Goal: Transaction & Acquisition: Obtain resource

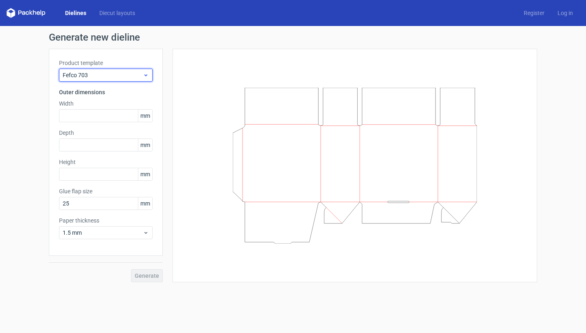
click at [117, 73] on span "Fefco 703" at bounding box center [103, 75] width 80 height 8
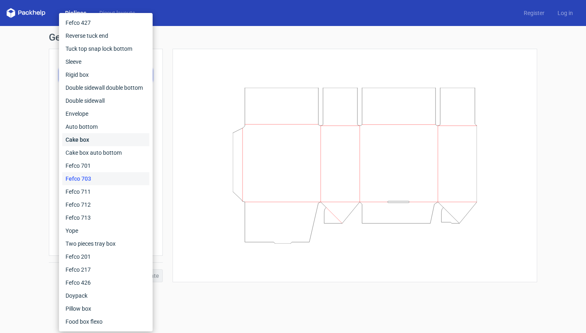
click at [105, 144] on div "Cake box" at bounding box center [105, 139] width 87 height 13
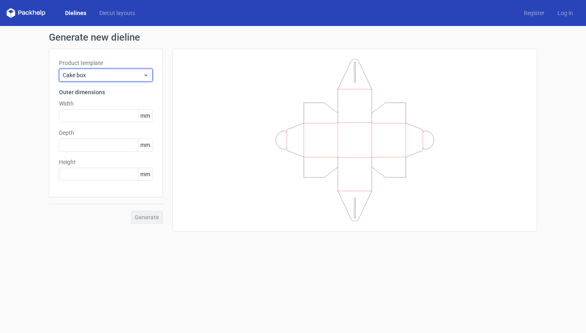
click at [129, 81] on div "Cake box" at bounding box center [106, 75] width 94 height 13
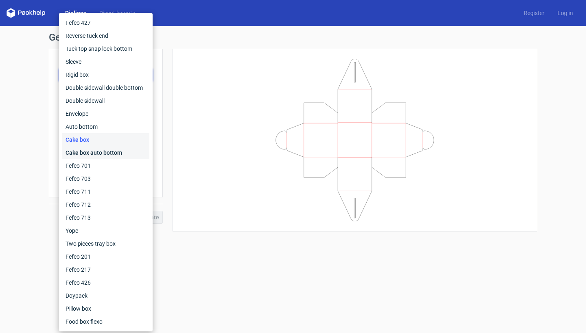
click at [99, 157] on div "Cake box auto bottom" at bounding box center [105, 152] width 87 height 13
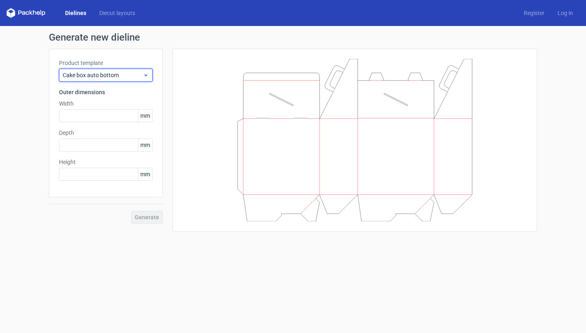
click at [116, 73] on span "Cake box auto bottom" at bounding box center [103, 75] width 80 height 8
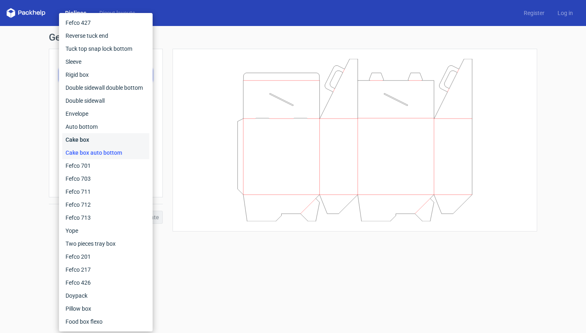
click at [109, 144] on div "Cake box" at bounding box center [105, 139] width 87 height 13
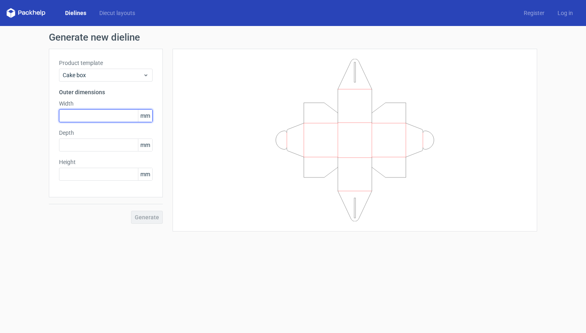
click at [109, 121] on input "text" at bounding box center [106, 115] width 94 height 13
type input "90"
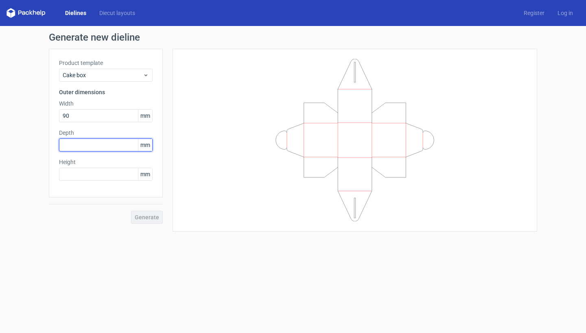
click at [106, 147] on input "text" at bounding box center [106, 145] width 94 height 13
type input "90"
click at [89, 178] on input "text" at bounding box center [106, 174] width 94 height 13
click at [152, 217] on span "Generate" at bounding box center [147, 218] width 24 height 6
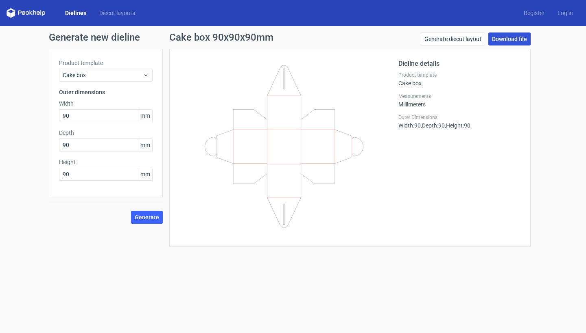
click at [507, 41] on link "Download file" at bounding box center [509, 39] width 42 height 13
click at [93, 176] on input "90" at bounding box center [106, 174] width 94 height 13
type input "9"
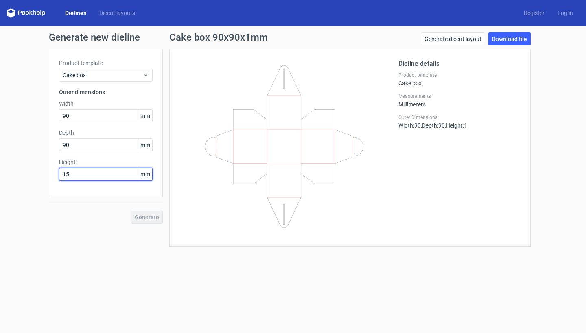
type input "150"
click at [141, 219] on span "Generate" at bounding box center [147, 218] width 24 height 6
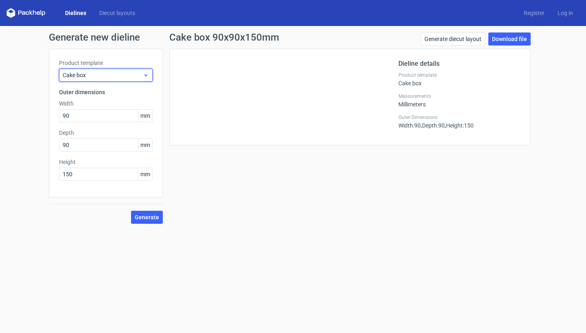
click at [101, 73] on span "Cake box" at bounding box center [103, 75] width 80 height 8
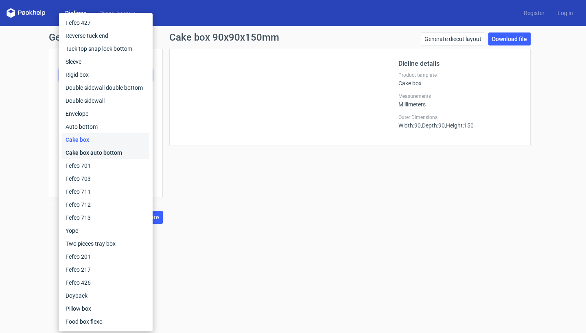
click at [105, 151] on div "Cake box auto bottom" at bounding box center [105, 152] width 87 height 13
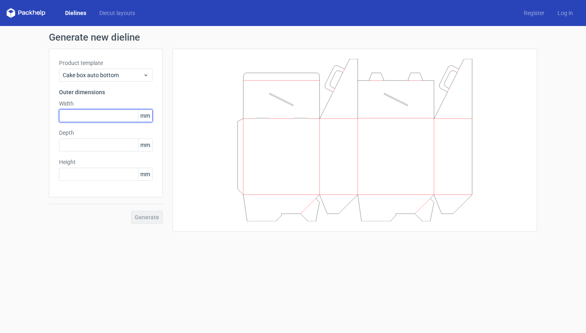
click at [99, 120] on input "text" at bounding box center [106, 115] width 94 height 13
type input "90"
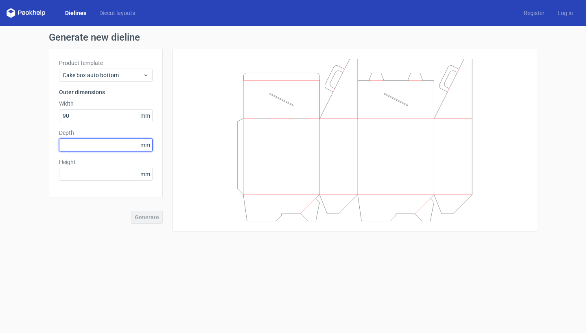
click at [92, 146] on input "text" at bounding box center [106, 145] width 94 height 13
type input "90"
click at [82, 178] on input "text" at bounding box center [106, 174] width 94 height 13
type input "150"
click at [147, 218] on span "Generate" at bounding box center [147, 218] width 24 height 6
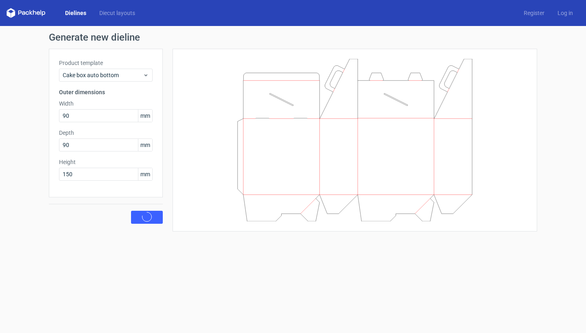
click at [244, 0] on div "Dielines Diecut layouts Register Log in" at bounding box center [293, 13] width 586 height 26
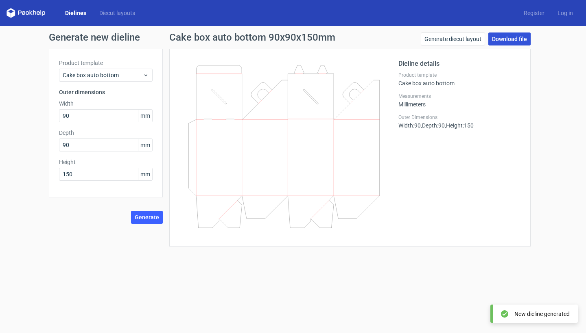
click at [505, 39] on link "Download file" at bounding box center [509, 39] width 42 height 13
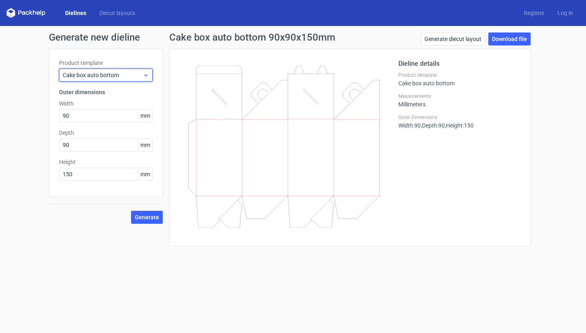
click at [106, 76] on span "Cake box auto bottom" at bounding box center [103, 75] width 80 height 8
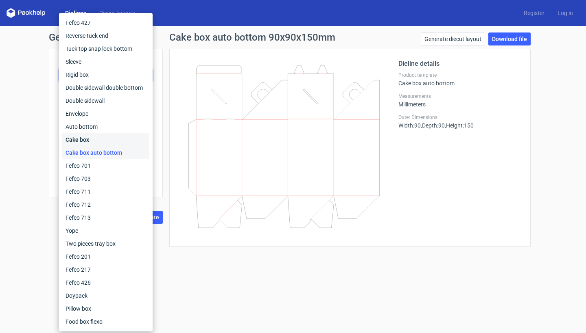
click at [92, 140] on div "Cake box" at bounding box center [105, 139] width 87 height 13
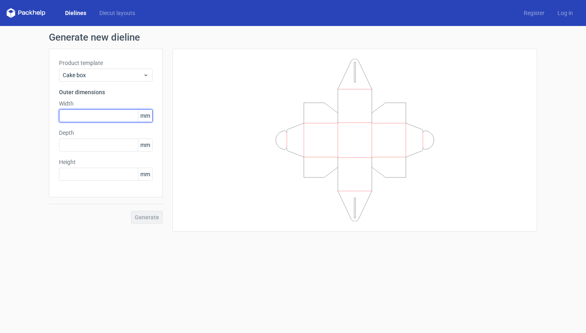
click at [95, 118] on input "text" at bounding box center [106, 115] width 94 height 13
type input "90"
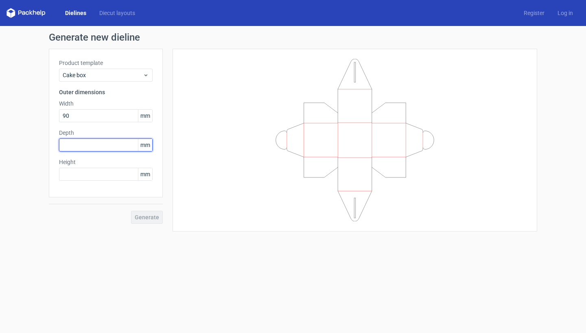
click at [81, 148] on input "text" at bounding box center [106, 145] width 94 height 13
type input "90"
click at [76, 172] on input "text" at bounding box center [106, 174] width 94 height 13
click at [146, 218] on span "Generate" at bounding box center [147, 218] width 24 height 6
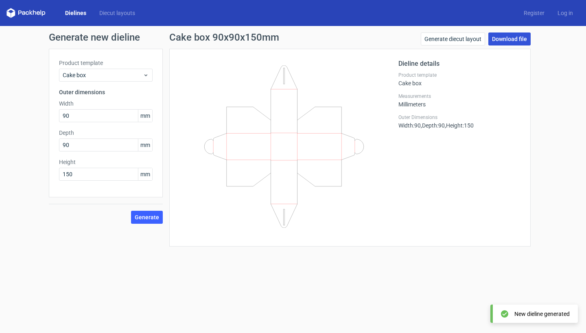
click at [515, 35] on link "Download file" at bounding box center [509, 39] width 42 height 13
click at [97, 171] on input "150" at bounding box center [106, 174] width 94 height 13
type input "1"
click at [150, 218] on span "Generate" at bounding box center [147, 218] width 24 height 6
click at [502, 38] on link "Download file" at bounding box center [509, 39] width 42 height 13
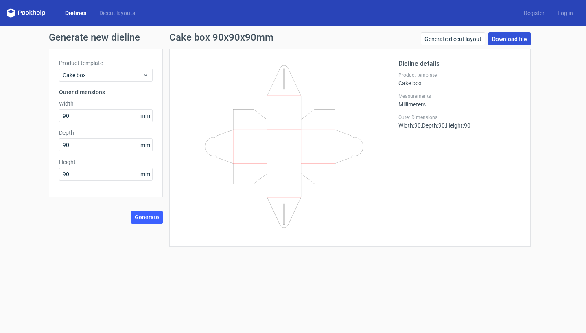
click at [512, 38] on link "Download file" at bounding box center [509, 39] width 42 height 13
click at [94, 179] on input "90" at bounding box center [106, 174] width 94 height 13
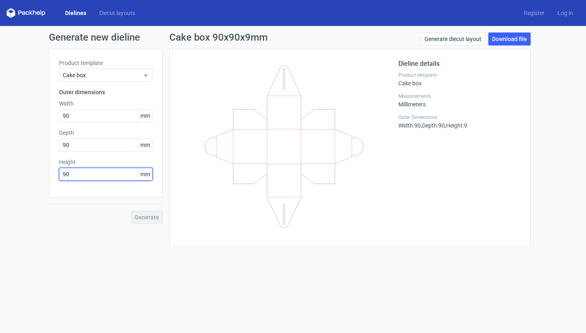
type input "9"
type input "150"
click at [142, 221] on button "Generate" at bounding box center [147, 217] width 32 height 13
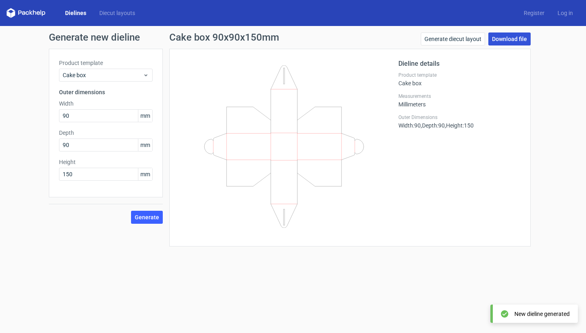
click at [507, 39] on link "Download file" at bounding box center [509, 39] width 42 height 13
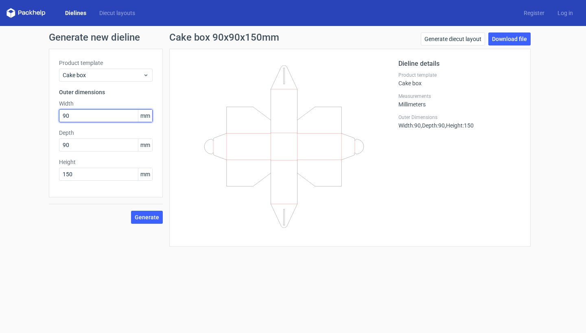
drag, startPoint x: 84, startPoint y: 115, endPoint x: 50, endPoint y: 115, distance: 34.2
click at [50, 115] on div "Product template Cake box Outer dimensions Width 90 mm Depth 90 mm Height 150 mm" at bounding box center [106, 123] width 114 height 149
type input "180"
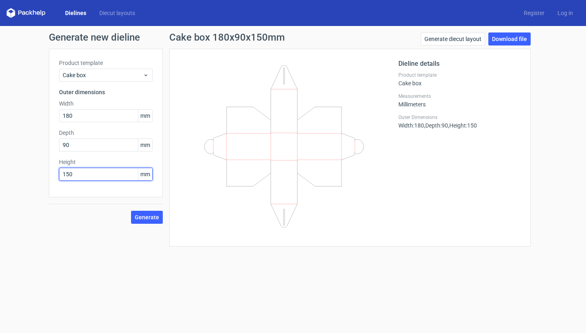
click at [80, 174] on input "150" at bounding box center [106, 174] width 94 height 13
type input "1"
click at [145, 216] on span "Generate" at bounding box center [147, 218] width 24 height 6
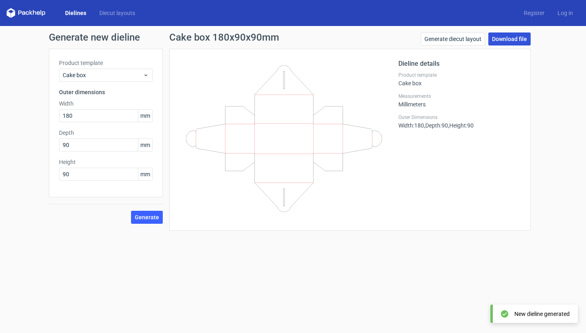
click at [503, 39] on link "Download file" at bounding box center [509, 39] width 42 height 13
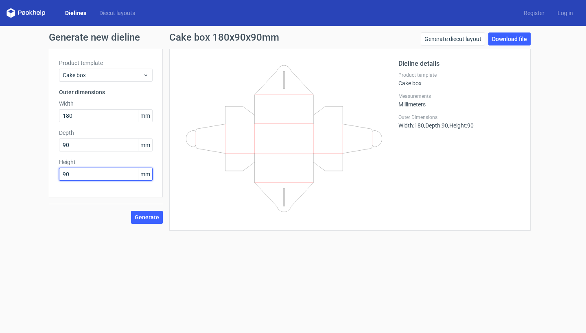
click at [83, 173] on input "90" at bounding box center [106, 174] width 94 height 13
type input "9"
type input "150"
click at [144, 220] on span "Generate" at bounding box center [147, 218] width 24 height 6
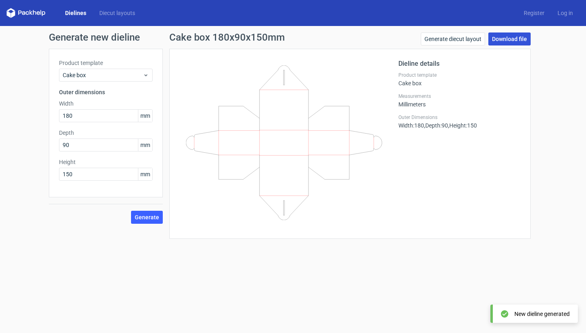
click at [507, 40] on link "Download file" at bounding box center [509, 39] width 42 height 13
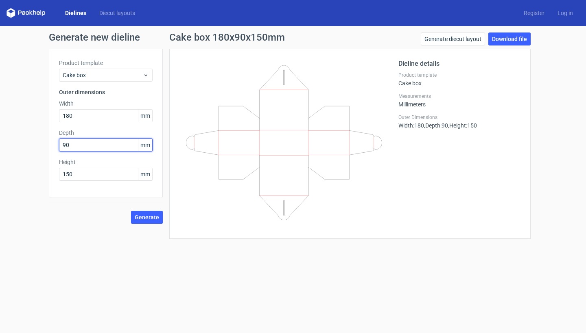
drag, startPoint x: 95, startPoint y: 148, endPoint x: 38, endPoint y: 148, distance: 57.3
click at [38, 148] on div "Generate new dieline Product template Cake box Outer dimensions Width 180 mm De…" at bounding box center [293, 136] width 586 height 220
type input "180"
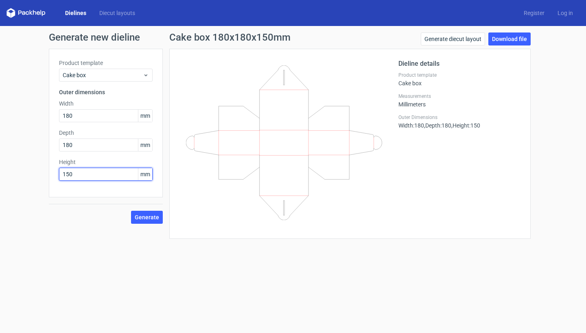
drag, startPoint x: 83, startPoint y: 181, endPoint x: 45, endPoint y: 178, distance: 38.3
click at [45, 178] on div "Generate new dieline Product template Cake box Outer dimensions Width 180 mm De…" at bounding box center [293, 136] width 586 height 220
drag, startPoint x: 85, startPoint y: 176, endPoint x: 41, endPoint y: 176, distance: 43.5
click at [41, 176] on div "Generate new dieline Product template Cake box Outer dimensions Width 180 mm De…" at bounding box center [293, 136] width 586 height 220
click at [147, 221] on button "Generate" at bounding box center [147, 217] width 32 height 13
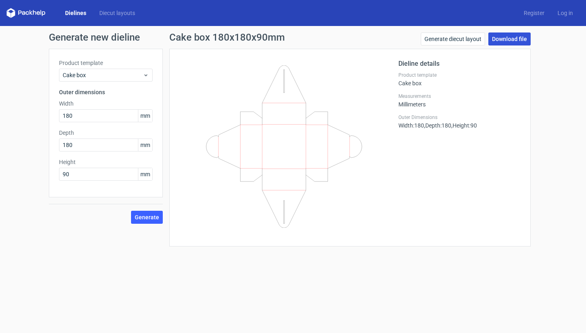
click at [505, 36] on link "Download file" at bounding box center [509, 39] width 42 height 13
click at [224, 1] on div "Dielines Diecut layouts Register Log in" at bounding box center [293, 13] width 586 height 26
drag, startPoint x: 73, startPoint y: 177, endPoint x: 38, endPoint y: 177, distance: 34.6
click at [38, 177] on div "Generate new dieline Product template Cake box Outer dimensions Width 180 mm De…" at bounding box center [293, 139] width 586 height 227
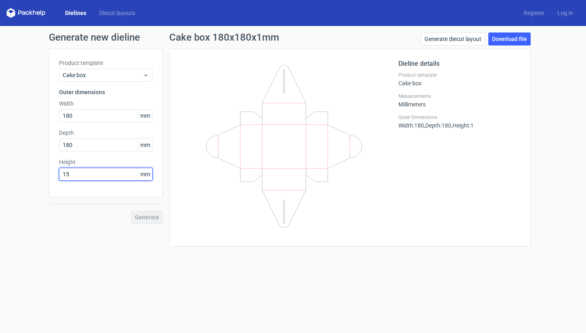
type input "150"
click at [146, 216] on span "Generate" at bounding box center [147, 218] width 24 height 6
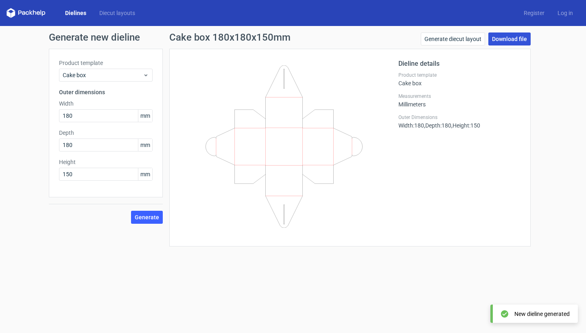
click at [512, 37] on link "Download file" at bounding box center [509, 39] width 42 height 13
